Goal: Task Accomplishment & Management: Manage account settings

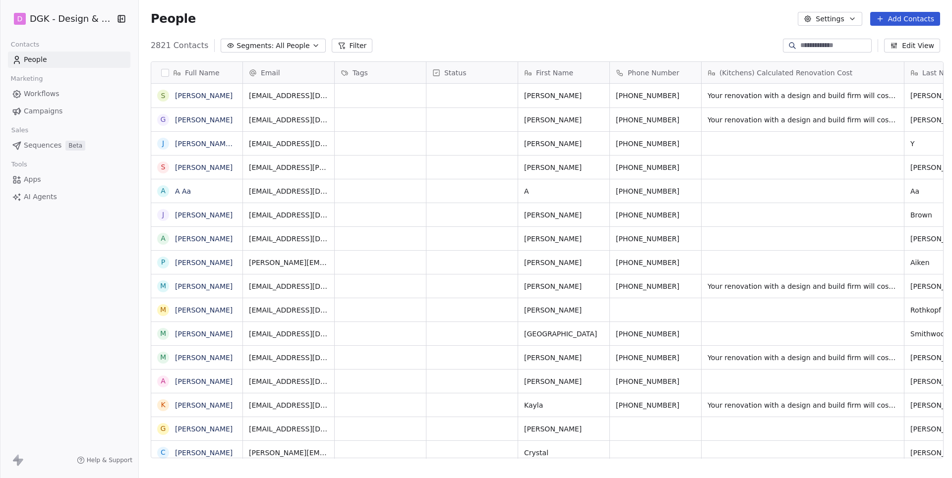
scroll to position [421, 816]
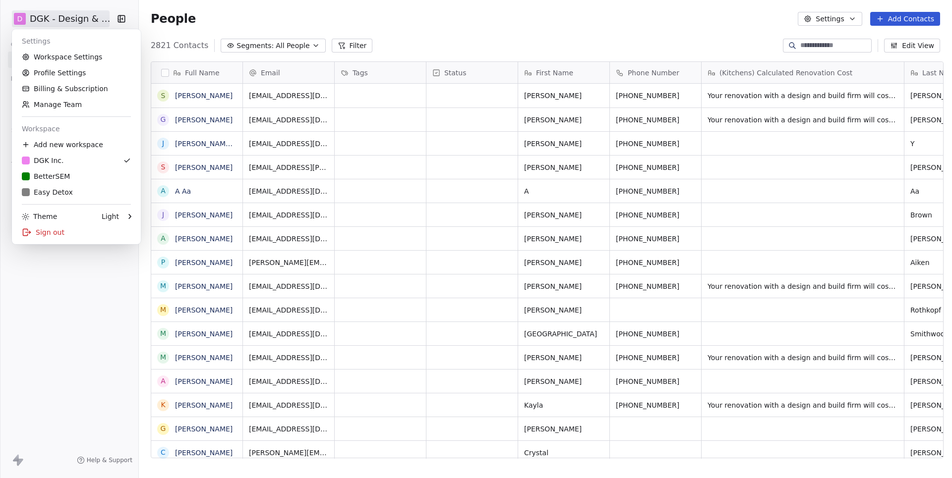
click at [83, 24] on html "D DGK - Design & Build Contacts People Marketing Workflows Campaigns Sales Sequ…" at bounding box center [476, 239] width 952 height 478
click at [70, 54] on link "Workspace Settings" at bounding box center [76, 57] width 121 height 16
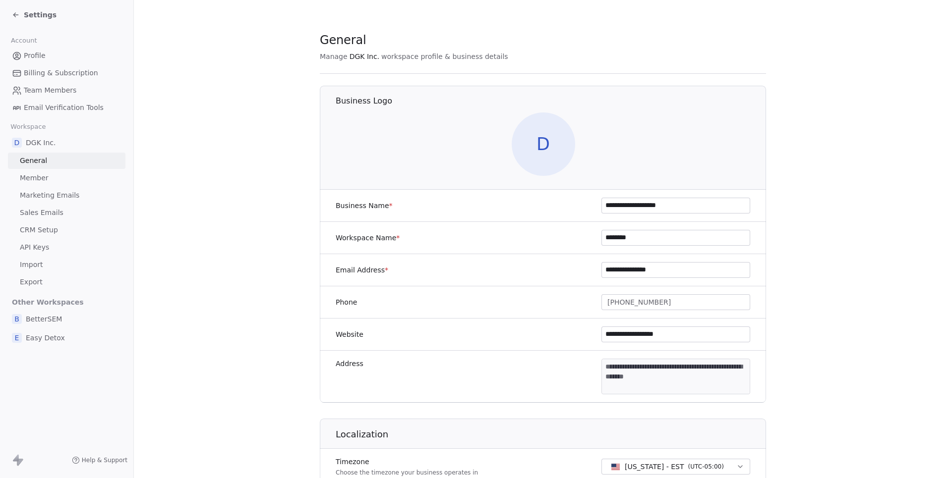
click at [41, 187] on link "Marketing Emails" at bounding box center [66, 195] width 117 height 16
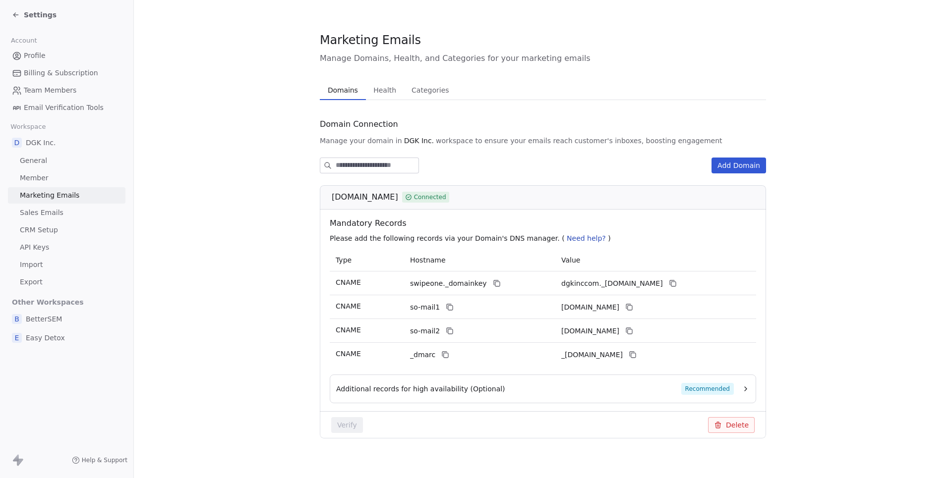
click at [36, 314] on span "BetterSEM" at bounding box center [44, 319] width 36 height 10
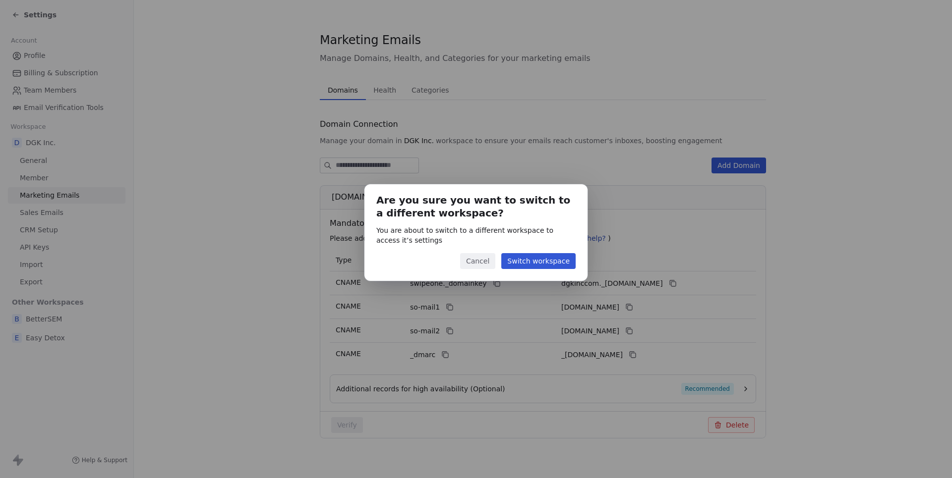
click at [556, 266] on button "Switch workspace" at bounding box center [538, 261] width 74 height 16
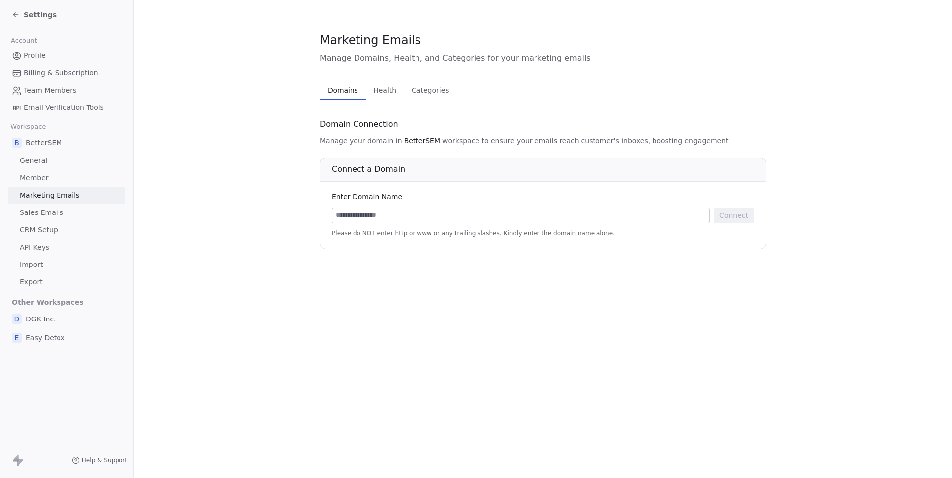
click at [44, 333] on span "Easy Detox" at bounding box center [45, 338] width 39 height 10
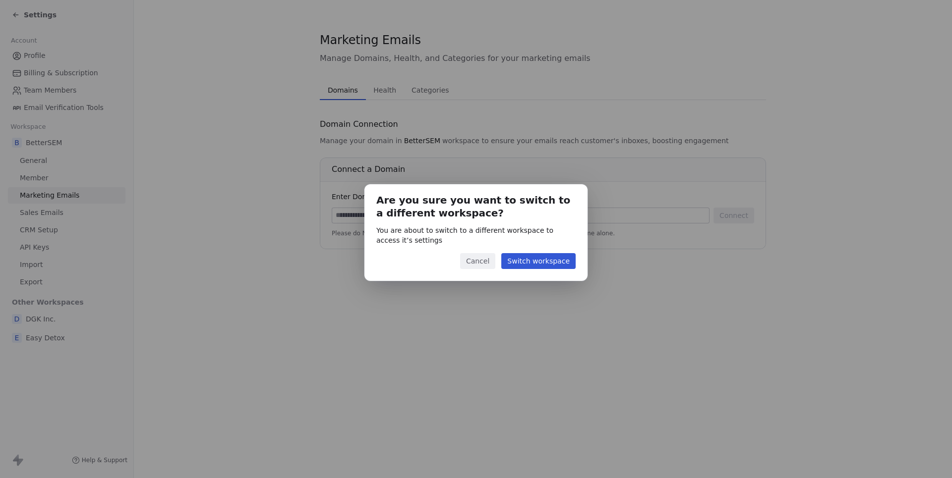
click at [566, 260] on button "Switch workspace" at bounding box center [538, 261] width 74 height 16
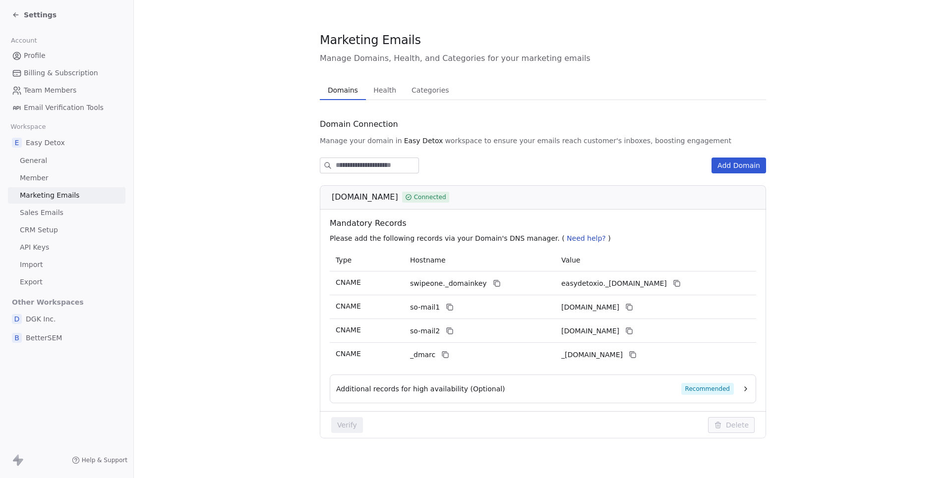
click at [46, 315] on span "DGK Inc." at bounding box center [41, 319] width 30 height 10
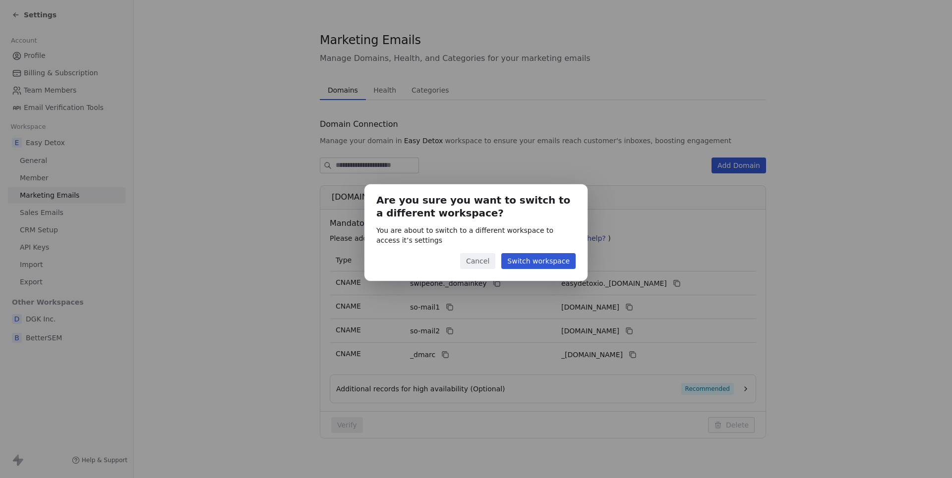
click at [514, 257] on button "Switch workspace" at bounding box center [538, 261] width 74 height 16
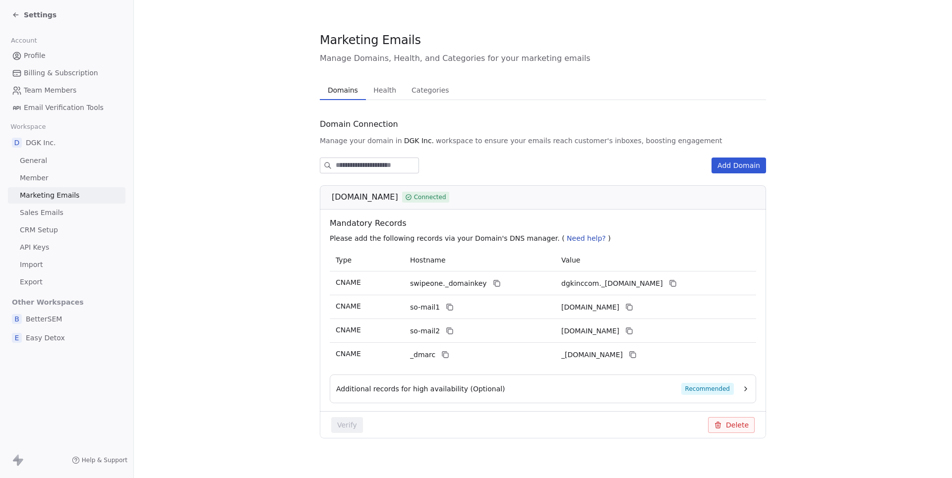
click at [27, 16] on span "Settings" at bounding box center [40, 15] width 33 height 10
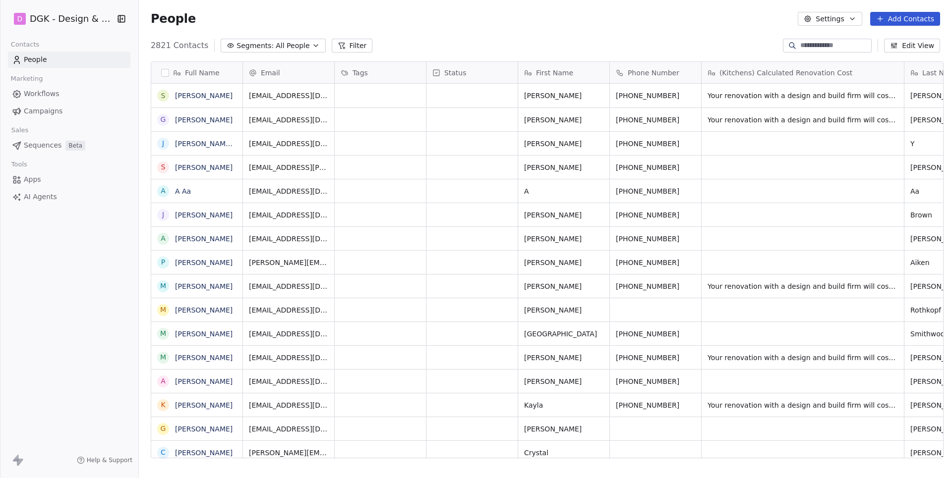
scroll to position [421, 816]
click at [40, 101] on div "Workflows Campaigns" at bounding box center [69, 103] width 122 height 34
click at [44, 92] on span "Workflows" at bounding box center [42, 94] width 36 height 10
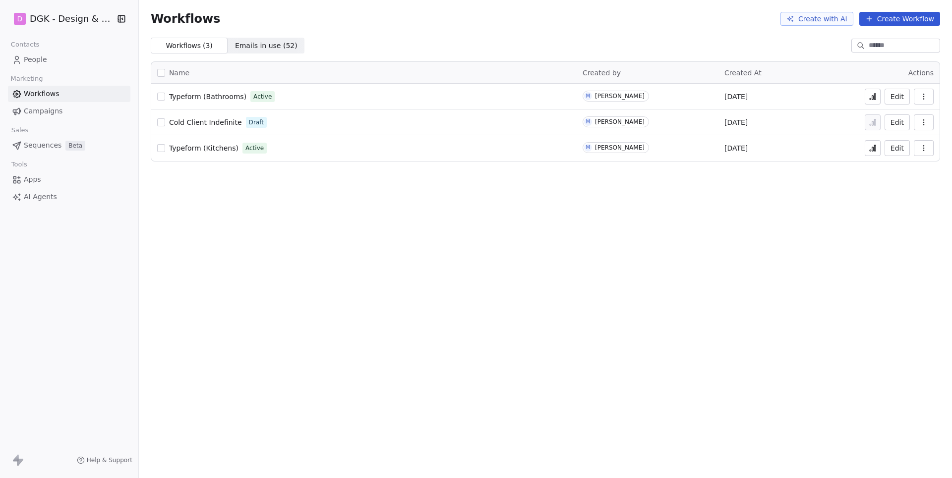
click at [203, 119] on span "Cold Client Indefinite" at bounding box center [205, 122] width 73 height 8
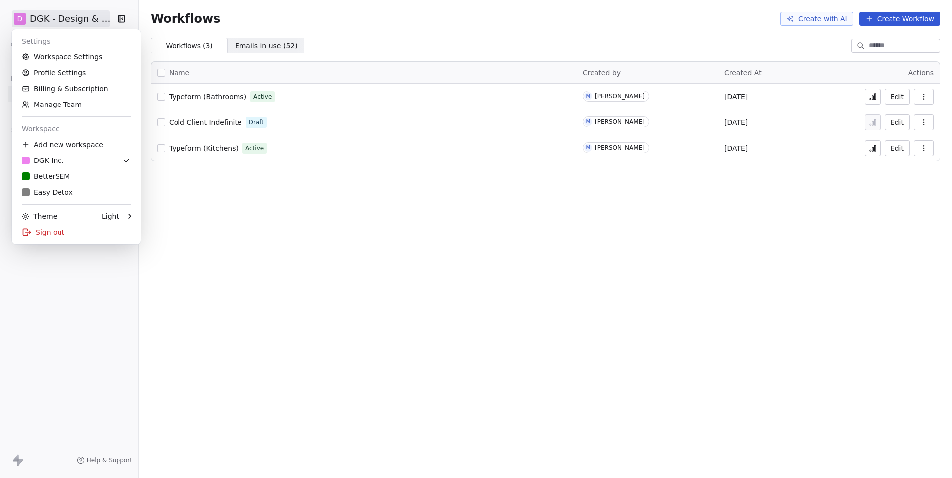
click at [86, 16] on html "D DGK - Design & Build Contacts People Marketing Workflows Campaigns Sales Sequ…" at bounding box center [476, 239] width 952 height 478
click at [43, 237] on div "Sign out" at bounding box center [76, 233] width 121 height 16
